Goal: Information Seeking & Learning: Learn about a topic

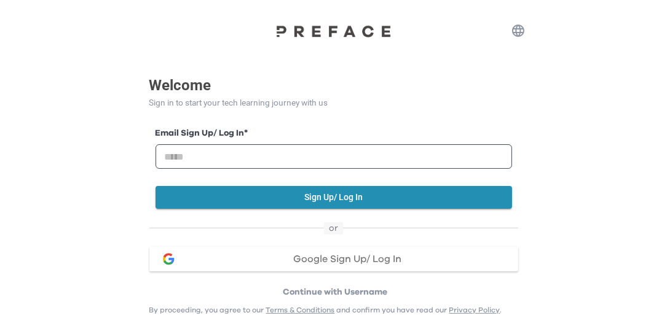
click at [347, 262] on span "Google Sign Up/ Log In" at bounding box center [347, 259] width 108 height 10
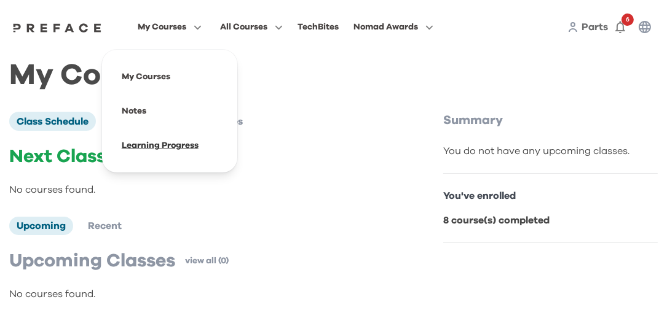
click at [151, 140] on span at bounding box center [170, 145] width 116 height 34
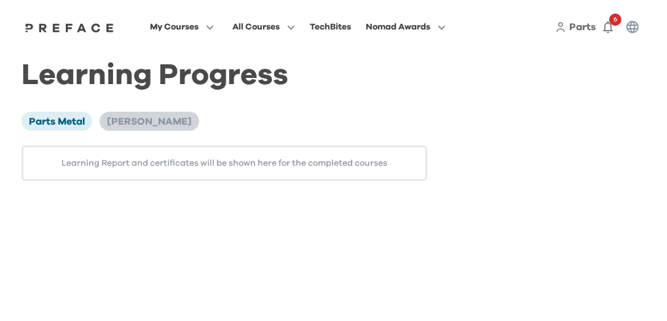
click at [136, 121] on span "[PERSON_NAME]" at bounding box center [149, 122] width 85 height 10
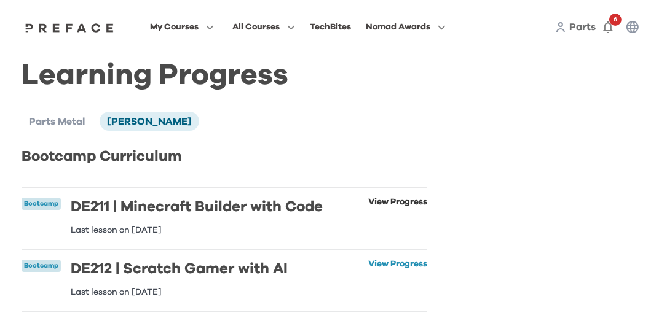
click at [404, 203] on link "View Progress" at bounding box center [397, 216] width 59 height 37
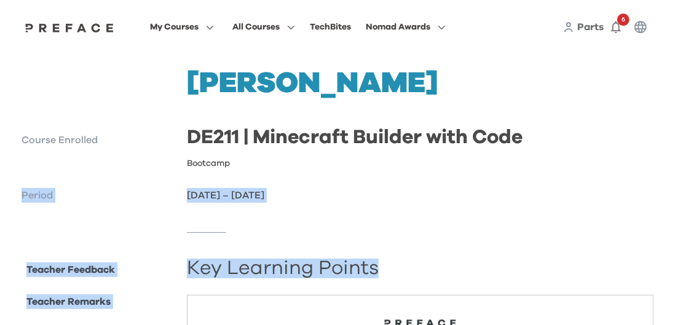
drag, startPoint x: 620, startPoint y: 155, endPoint x: 606, endPoint y: 286, distance: 131.7
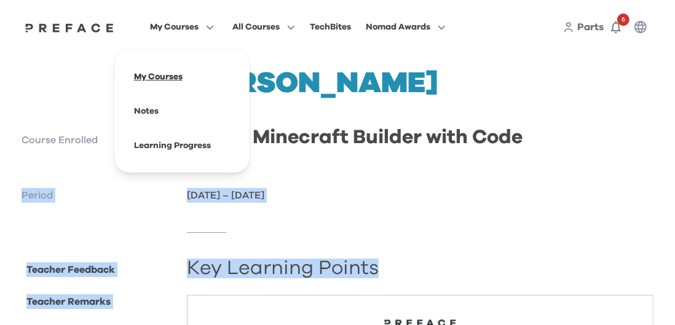
click at [171, 76] on span at bounding box center [182, 77] width 116 height 34
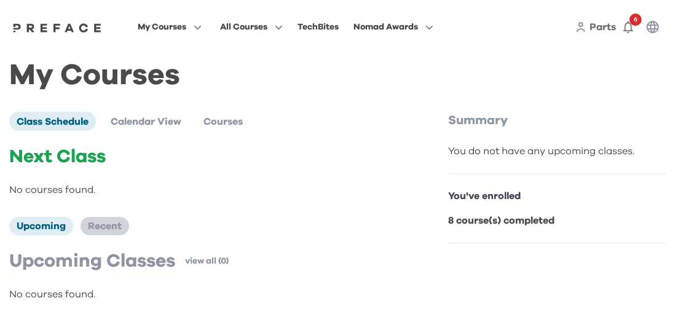
click at [100, 231] on span "Recent" at bounding box center [105, 226] width 34 height 10
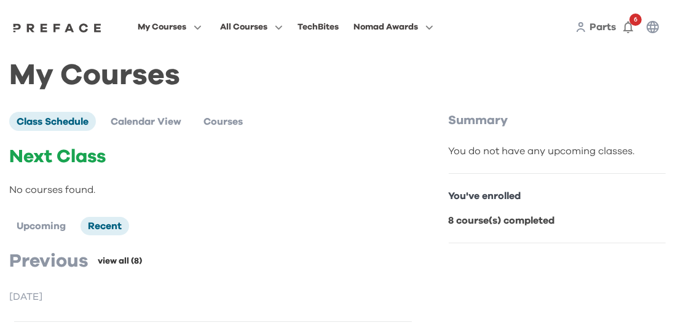
click at [101, 261] on link "view all (8)" at bounding box center [120, 261] width 44 height 12
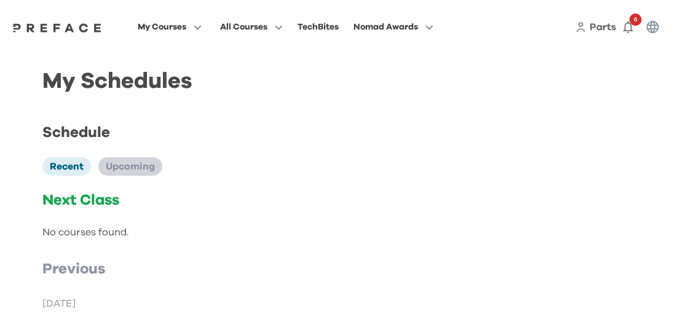
click at [136, 165] on span "Upcoming" at bounding box center [130, 167] width 49 height 10
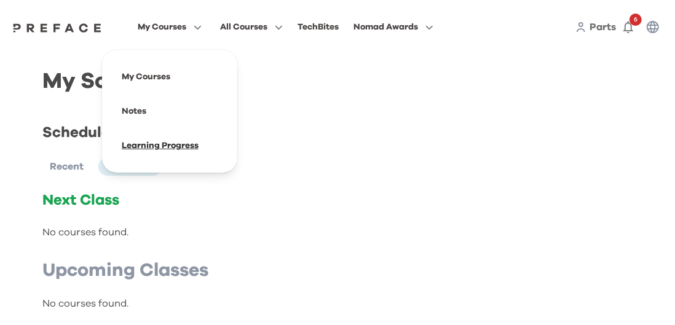
click at [156, 148] on span at bounding box center [170, 145] width 116 height 34
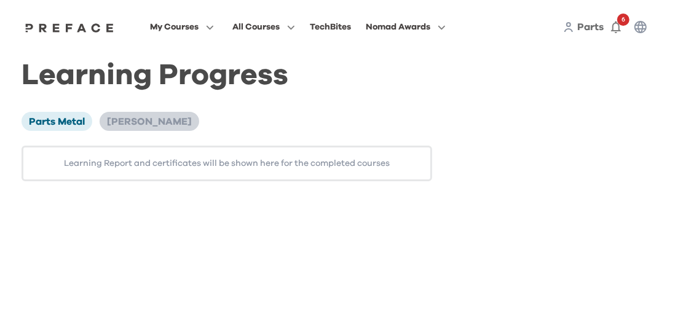
click at [151, 120] on span "Melbao Ho" at bounding box center [149, 122] width 85 height 10
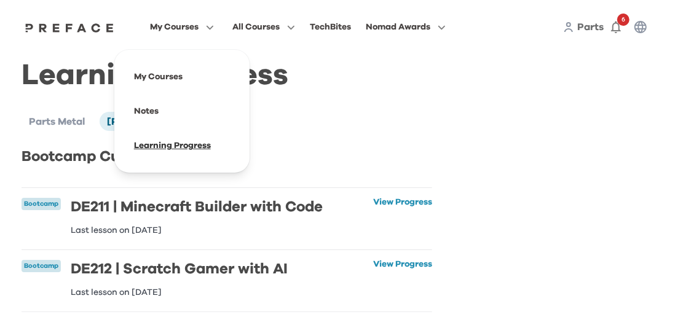
click at [170, 146] on span at bounding box center [182, 145] width 116 height 34
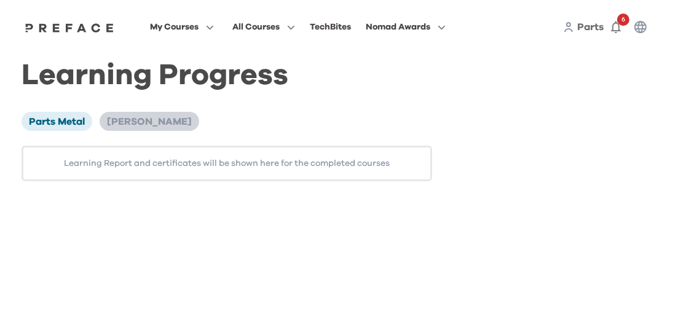
click at [136, 125] on span "[PERSON_NAME]" at bounding box center [149, 122] width 85 height 10
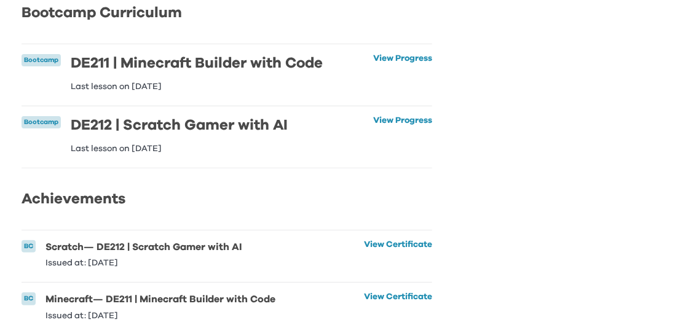
scroll to position [168, 0]
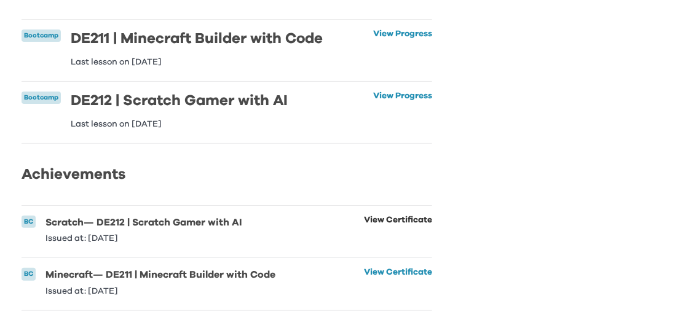
click at [401, 224] on link "View Certificate" at bounding box center [398, 229] width 68 height 27
click at [398, 221] on link "View Certificate" at bounding box center [398, 229] width 68 height 27
click at [390, 102] on link "View Progress" at bounding box center [402, 110] width 59 height 37
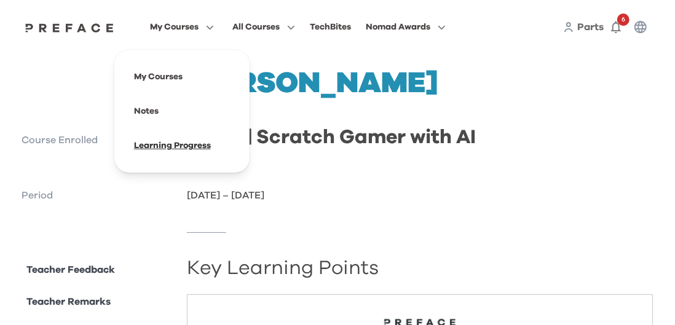
click at [149, 143] on span at bounding box center [182, 145] width 116 height 34
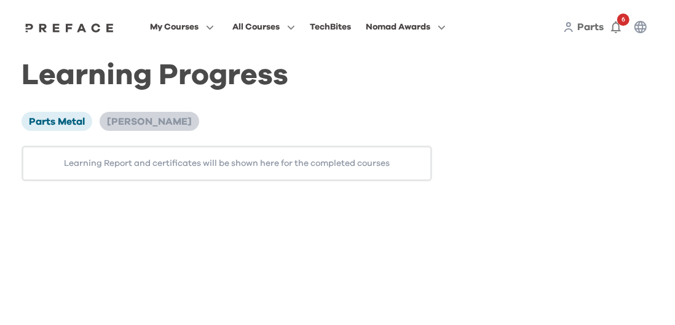
click at [135, 122] on span "[PERSON_NAME]" at bounding box center [149, 122] width 85 height 10
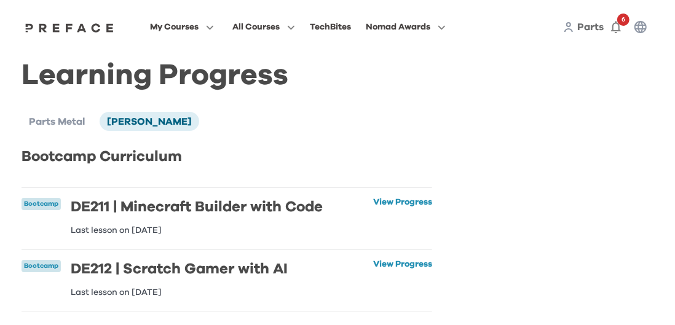
scroll to position [168, 0]
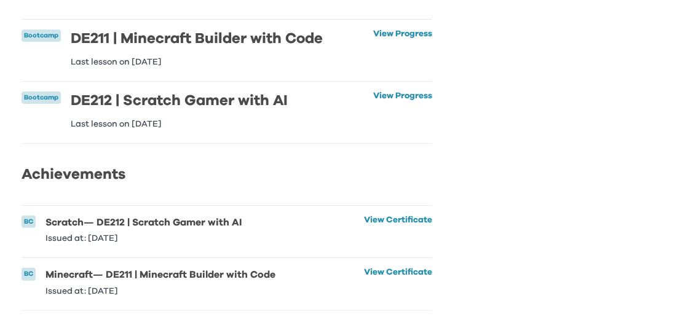
click at [68, 278] on h6 "Minecraft — DE211 | Minecraft Builder with Code" at bounding box center [160, 275] width 230 height 14
click at [28, 275] on p "BC" at bounding box center [28, 274] width 9 height 10
click at [384, 275] on link "View Certificate" at bounding box center [398, 281] width 68 height 27
click at [545, 63] on div "Learning Progress Parts Metal Melbao Ho Bootcamp Curriculum Bootcamp DE211 | Mi…" at bounding box center [338, 105] width 632 height 411
click at [401, 74] on li "Bootcamp DE211 | Minecraft Builder with Code Last lesson on 28 Aug 2025 View Pr…" at bounding box center [227, 50] width 411 height 61
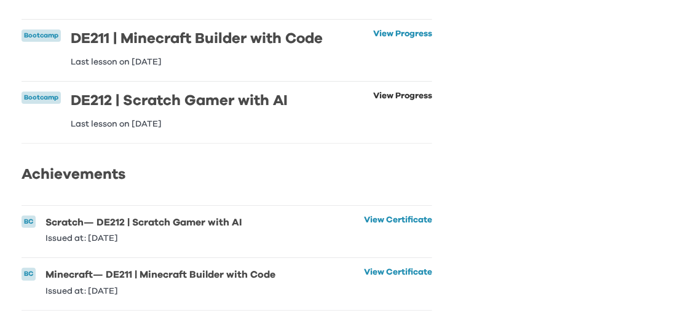
click at [398, 101] on link "View Progress" at bounding box center [402, 110] width 59 height 37
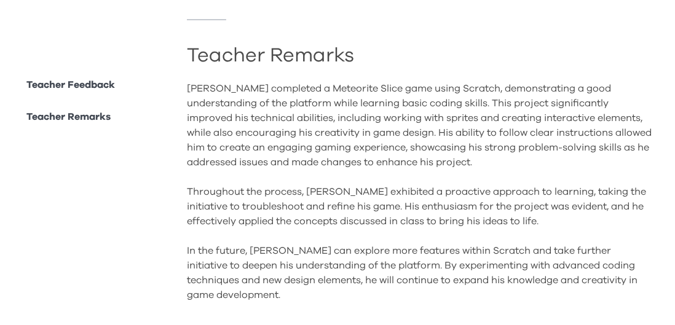
scroll to position [1165, 0]
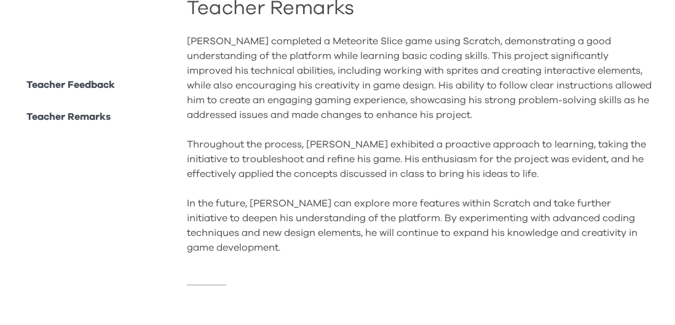
click at [92, 124] on p "Teacher Remarks" at bounding box center [68, 116] width 84 height 15
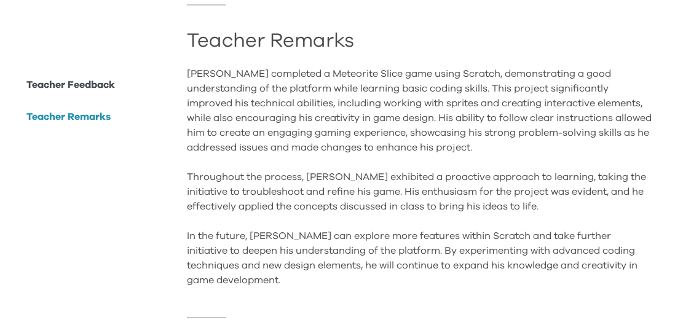
click at [92, 99] on li "Teacher Feedback" at bounding box center [68, 92] width 93 height 30
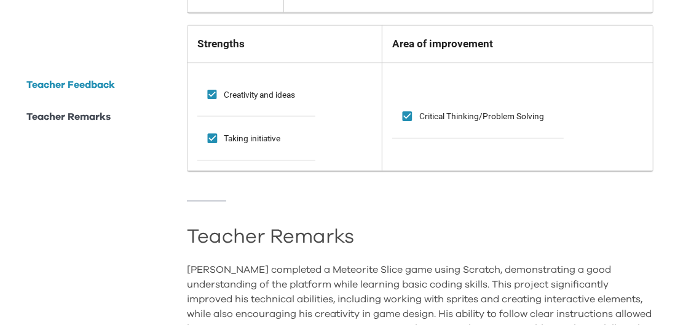
click at [92, 89] on p "Teacher Feedback" at bounding box center [70, 84] width 89 height 15
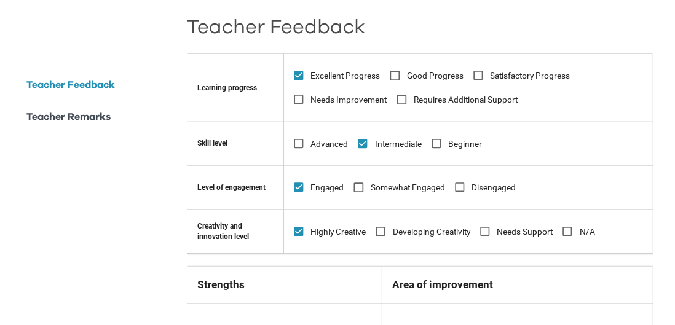
click at [92, 89] on p "Teacher Feedback" at bounding box center [70, 84] width 89 height 15
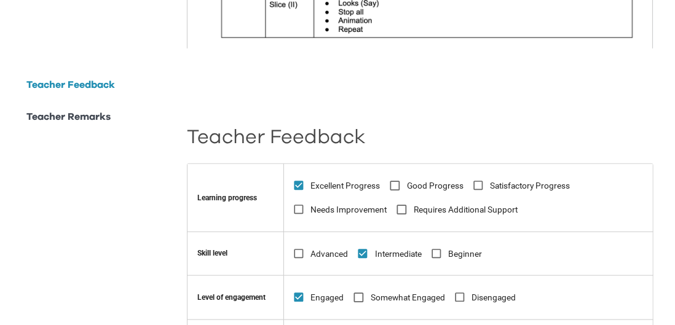
scroll to position [0, 0]
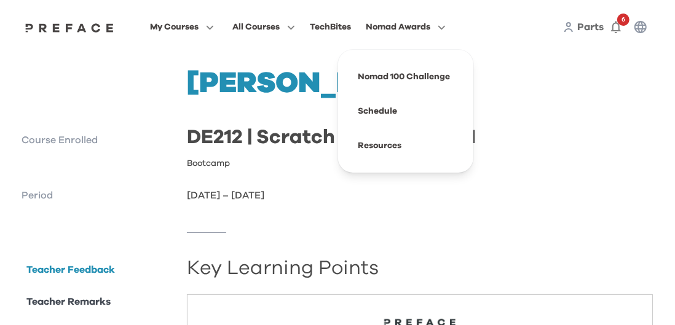
click at [381, 25] on span "Nomad Awards" at bounding box center [398, 27] width 65 height 15
click at [379, 82] on span at bounding box center [406, 77] width 116 height 34
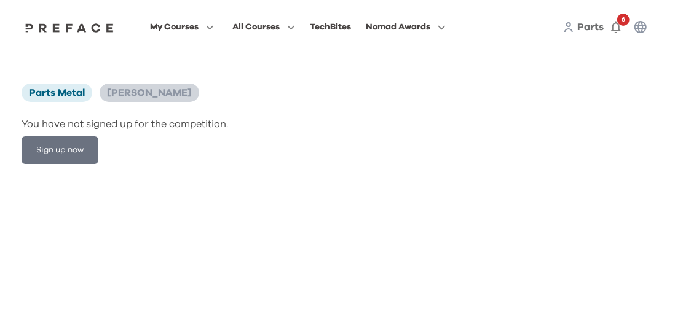
click at [133, 89] on span "[PERSON_NAME]" at bounding box center [149, 93] width 85 height 10
click at [136, 95] on span "[PERSON_NAME]" at bounding box center [149, 93] width 85 height 10
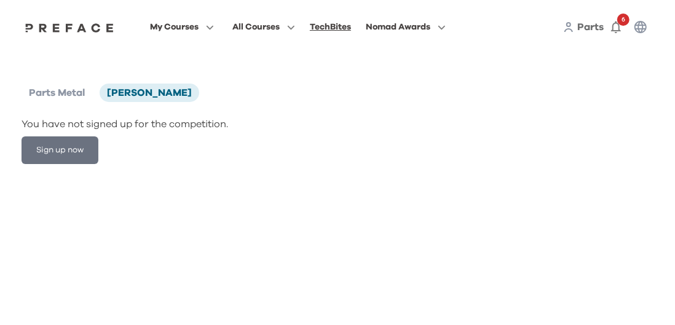
click at [347, 22] on div "TechBites" at bounding box center [330, 27] width 41 height 15
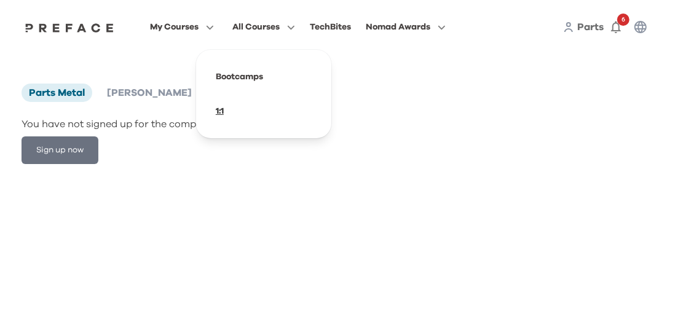
click at [223, 118] on span at bounding box center [264, 111] width 116 height 34
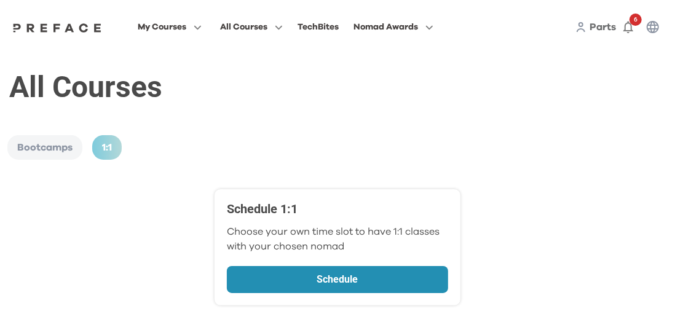
click at [337, 273] on p "Schedule" at bounding box center [337, 279] width 155 height 15
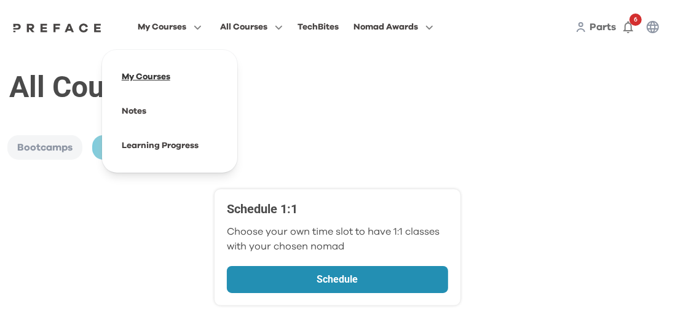
click at [156, 76] on span at bounding box center [170, 77] width 116 height 34
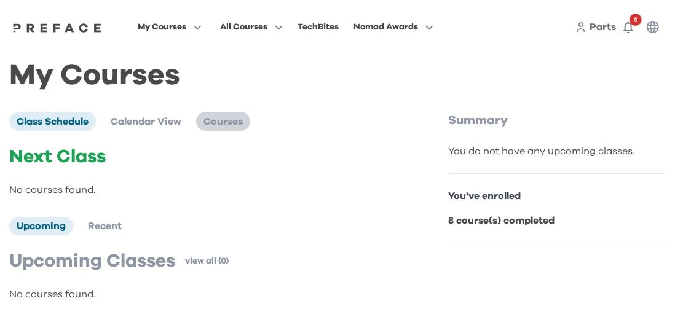
click at [216, 123] on span "Courses" at bounding box center [222, 122] width 39 height 10
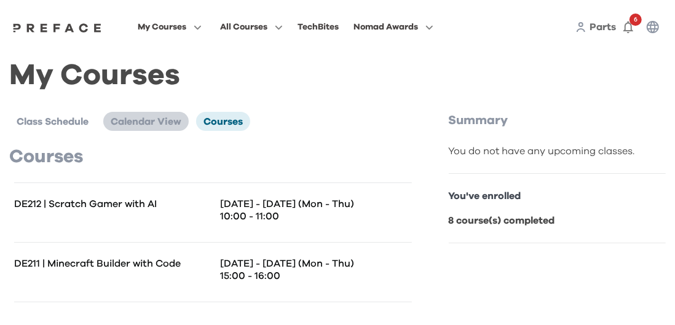
click at [157, 117] on span "Calendar View" at bounding box center [146, 122] width 71 height 10
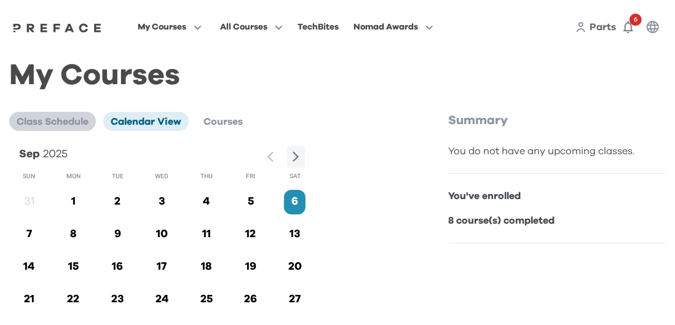
click at [63, 122] on span "Class Schedule" at bounding box center [53, 122] width 72 height 10
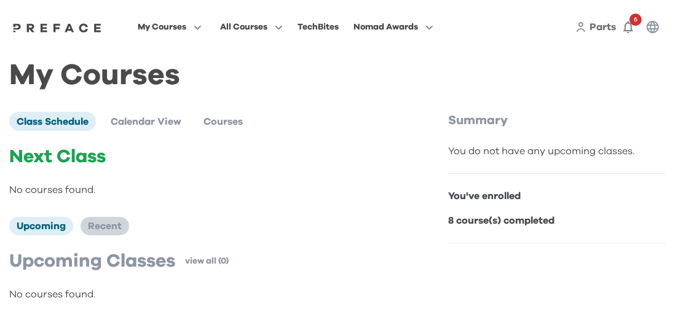
click at [91, 226] on span "Recent" at bounding box center [105, 226] width 34 height 10
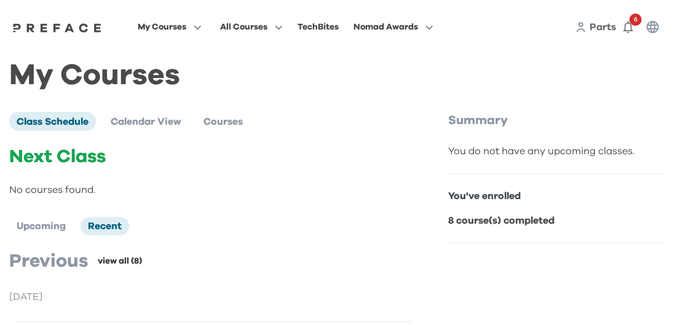
click at [112, 267] on link "view all (8)" at bounding box center [120, 261] width 44 height 12
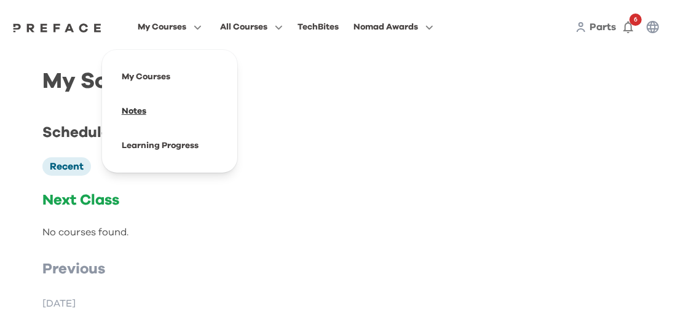
click at [160, 112] on span at bounding box center [170, 111] width 116 height 34
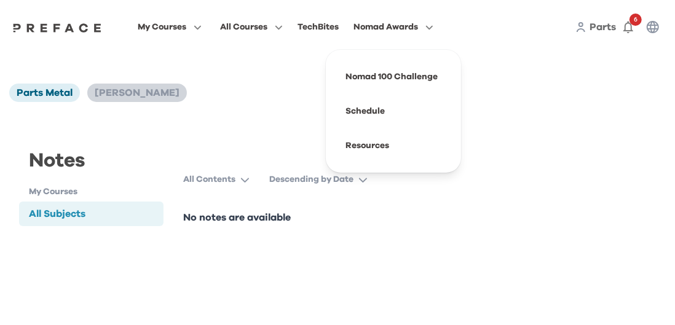
click at [124, 93] on span "[PERSON_NAME]" at bounding box center [137, 93] width 85 height 10
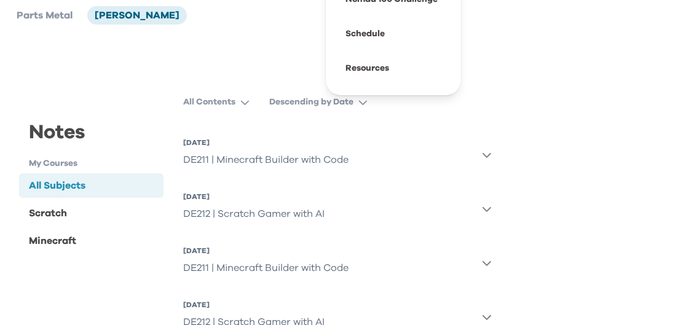
scroll to position [82, 0]
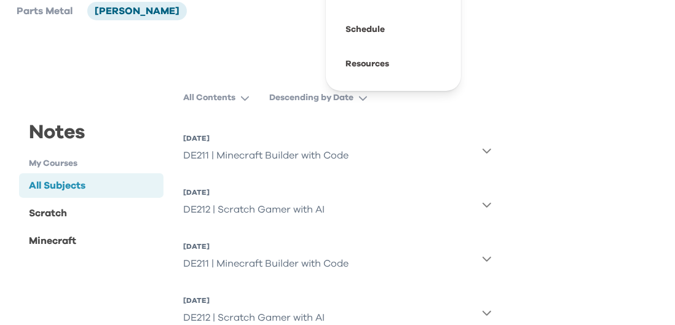
click at [485, 149] on icon "button" at bounding box center [487, 151] width 10 height 10
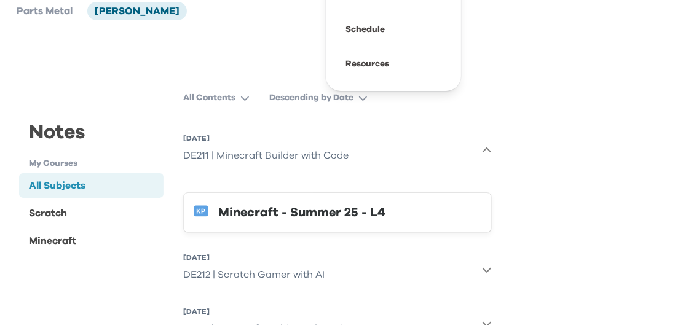
click at [371, 222] on div "Minecraft - Summer 25 - L4" at bounding box center [349, 213] width 263 height 20
